Goal: Task Accomplishment & Management: Use online tool/utility

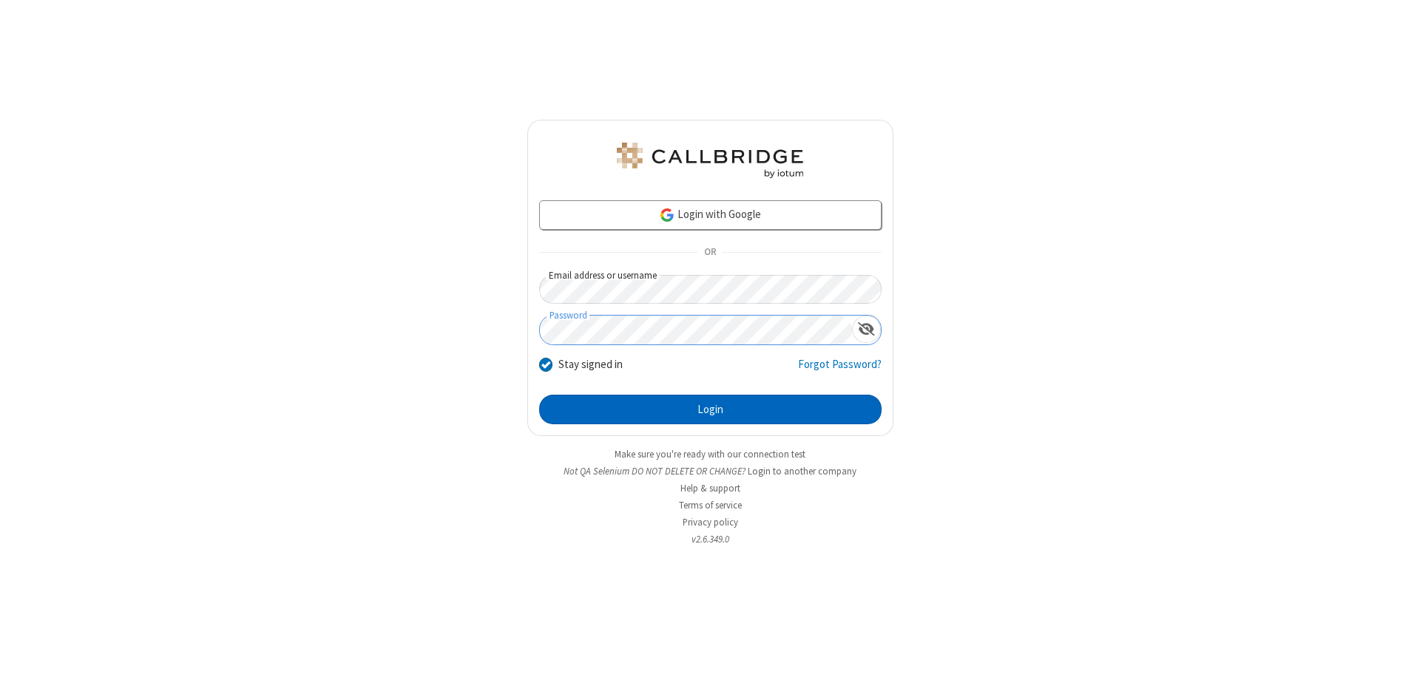
click at [710, 410] on button "Login" at bounding box center [710, 410] width 342 height 30
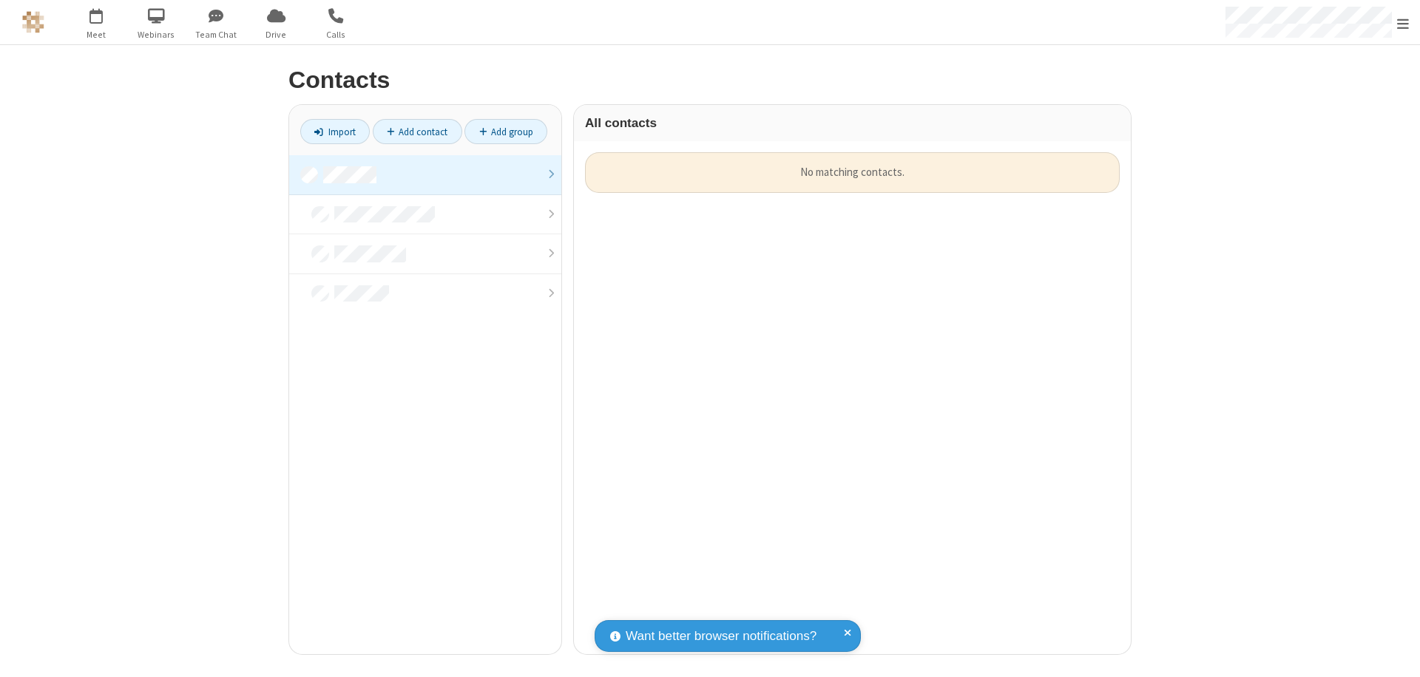
click at [425, 174] on link at bounding box center [425, 175] width 272 height 40
click at [335, 132] on link "Import" at bounding box center [334, 131] width 69 height 25
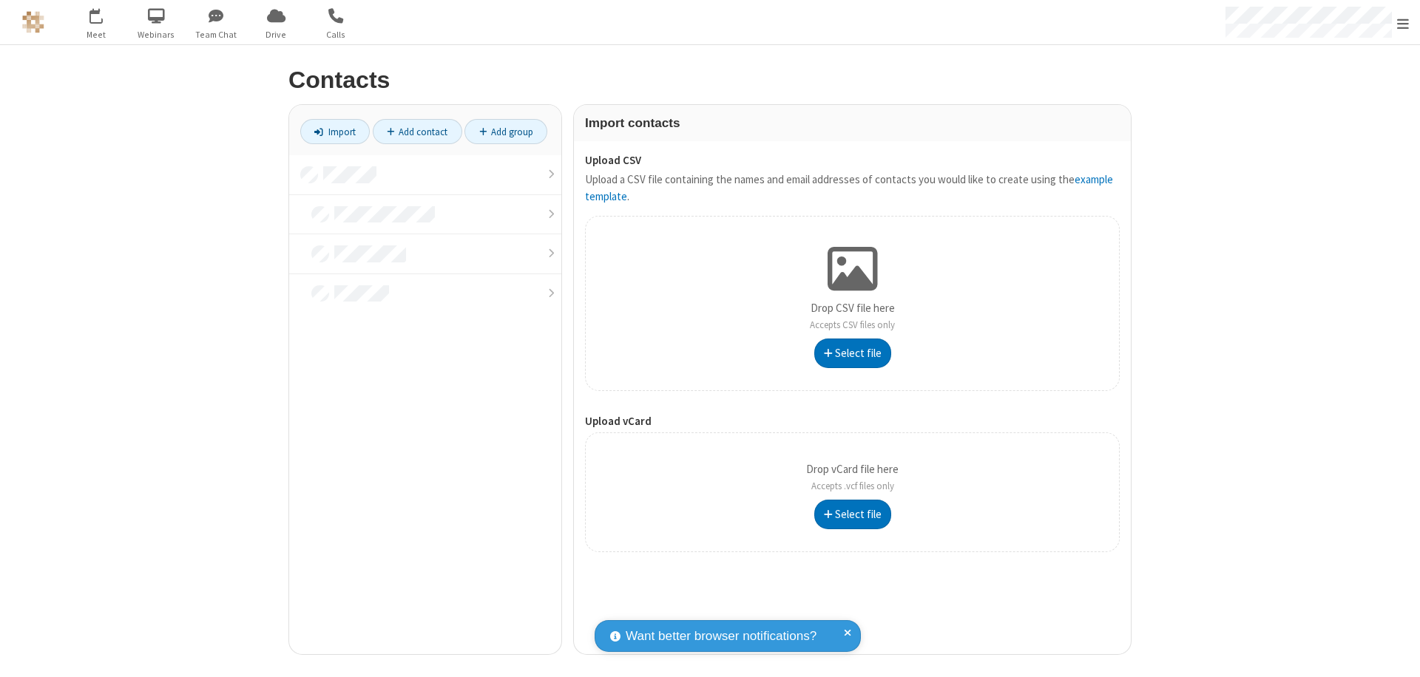
type input "C:\fakepath\address_book_contacts.csv"
